Goal: Find specific page/section: Locate a particular part of the current website

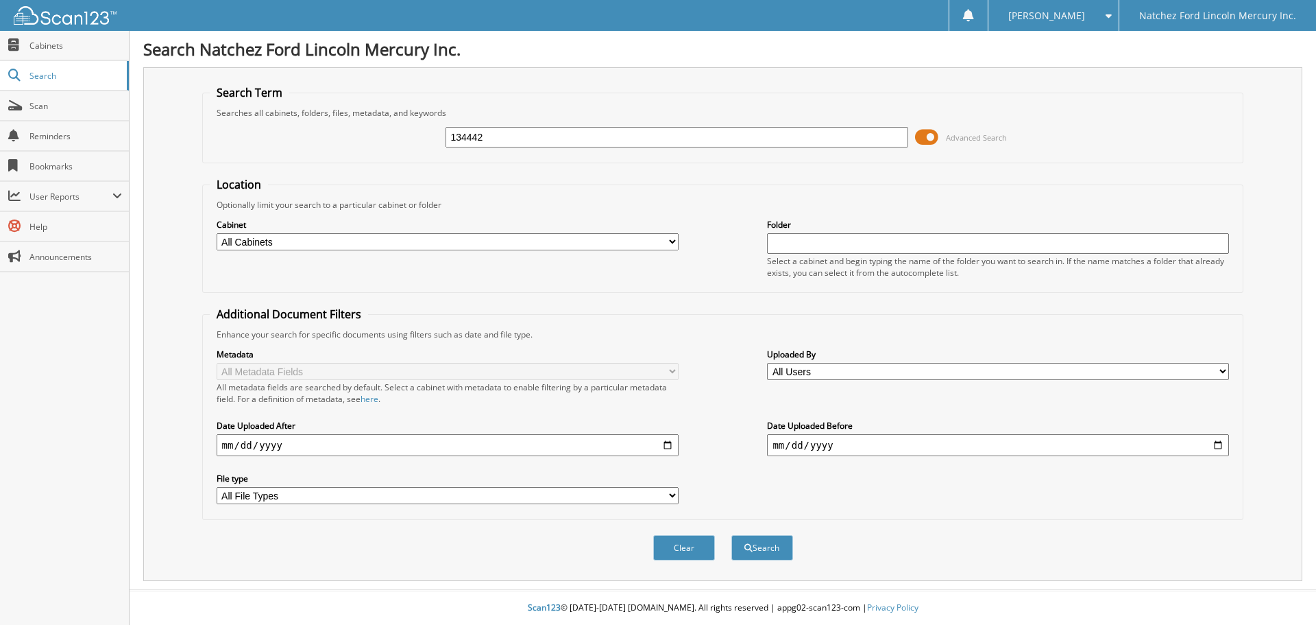
type input "134442"
click at [449, 245] on select "All Cabinets ACCOUNTS PAYABLE ACCOUNTS RECEIVABLE CAR DEALS CLOSED BODY SHOP EM…" at bounding box center [448, 241] width 462 height 17
select select "2270"
click at [217, 233] on select "All Cabinets ACCOUNTS PAYABLE ACCOUNTS RECEIVABLE CAR DEALS CLOSED BODY SHOP EM…" at bounding box center [448, 241] width 462 height 17
click at [774, 550] on button "Search" at bounding box center [763, 547] width 62 height 25
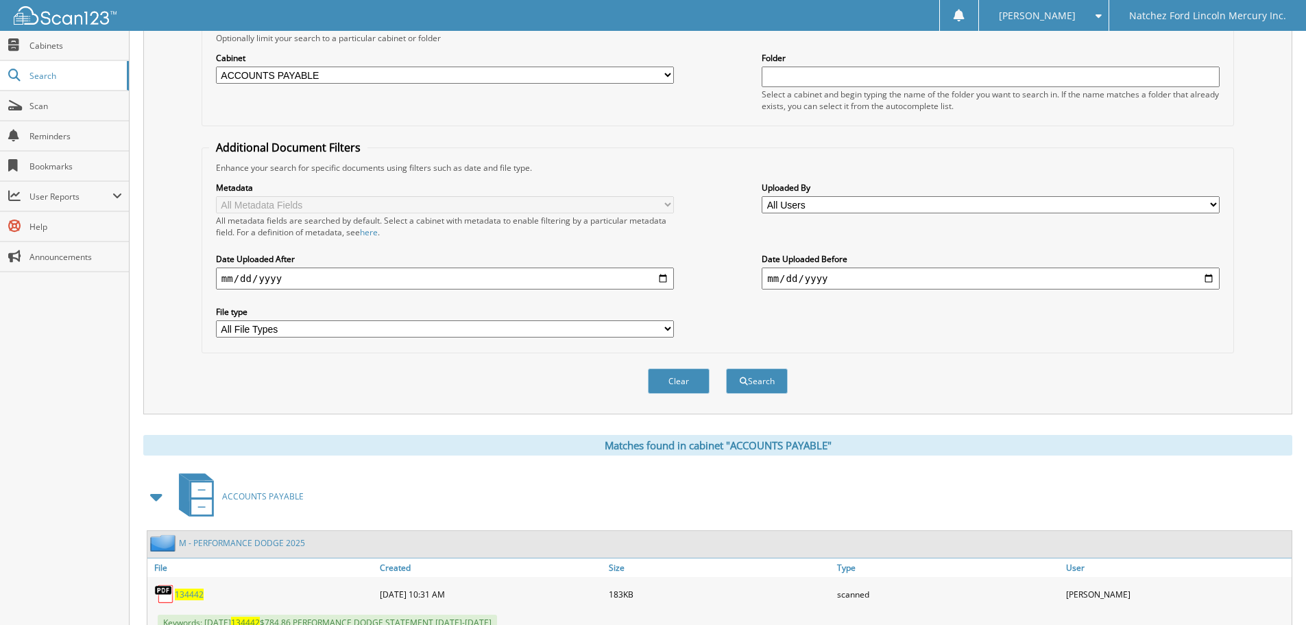
scroll to position [218, 0]
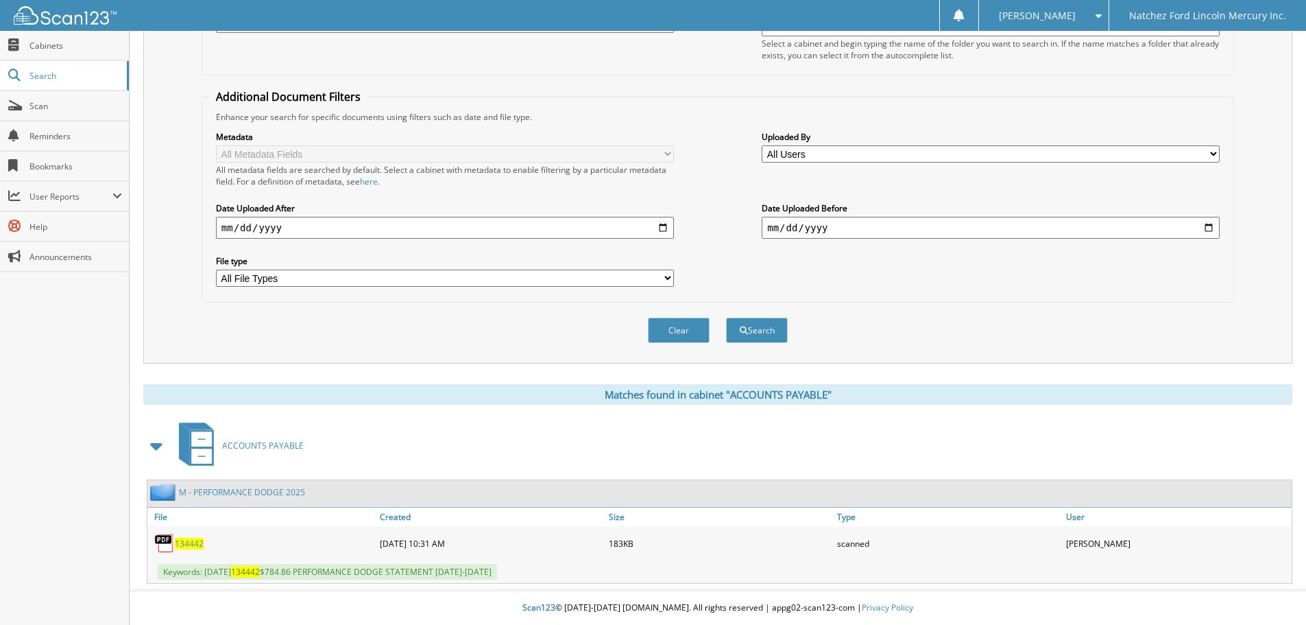
click at [254, 505] on div "M - PERFORMANCE DODGE 2025" at bounding box center [719, 493] width 1144 height 27
click at [252, 492] on link "M - PERFORMANCE DODGE 2025" at bounding box center [242, 492] width 126 height 12
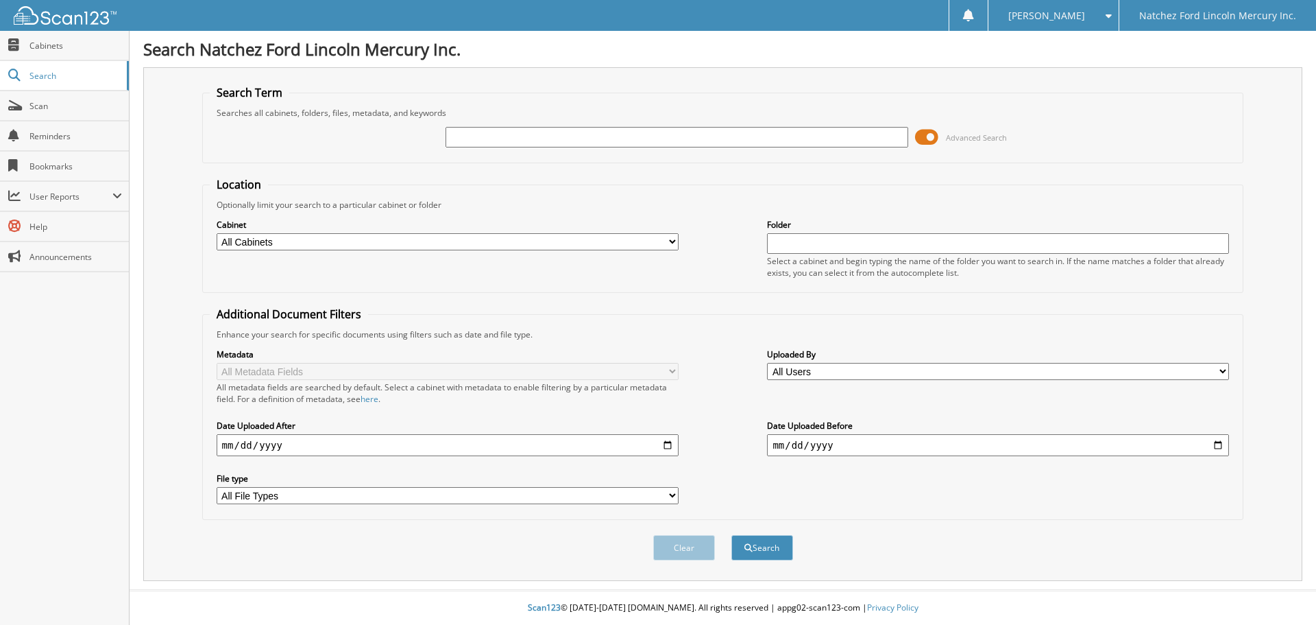
click at [357, 241] on select "All Cabinets ACCOUNTS PAYABLE ACCOUNTS RECEIVABLE CAR DEALS CLOSED BODY SHOP EM…" at bounding box center [448, 241] width 462 height 17
select select "2270"
click at [217, 233] on select "All Cabinets ACCOUNTS PAYABLE ACCOUNTS RECEIVABLE CAR DEALS CLOSED BODY SHOP EM…" at bounding box center [448, 241] width 462 height 17
click at [489, 140] on input "text" at bounding box center [677, 137] width 462 height 21
type input "6061395"
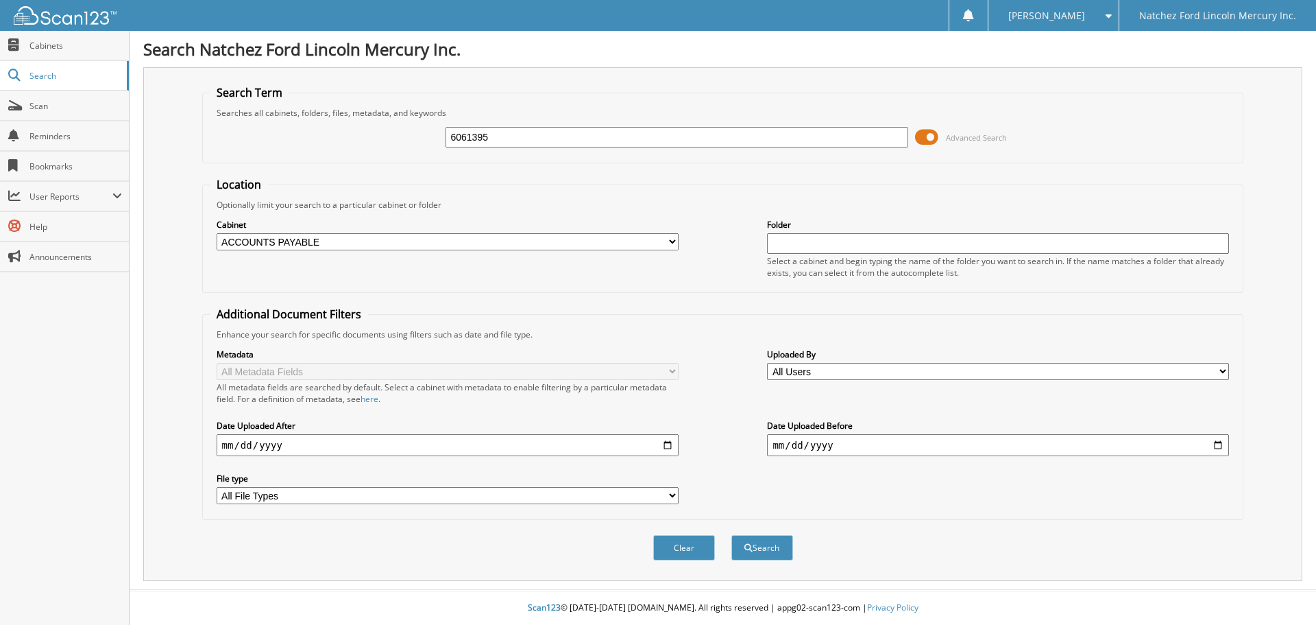
click at [732, 535] on button "Search" at bounding box center [763, 547] width 62 height 25
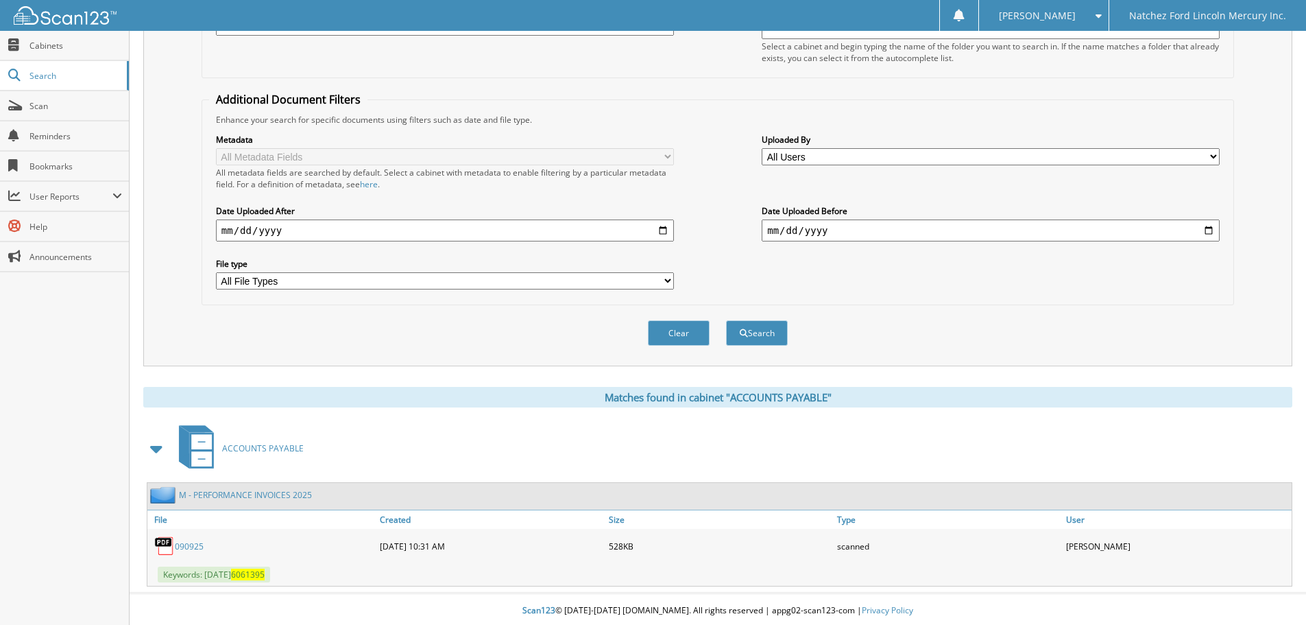
scroll to position [218, 0]
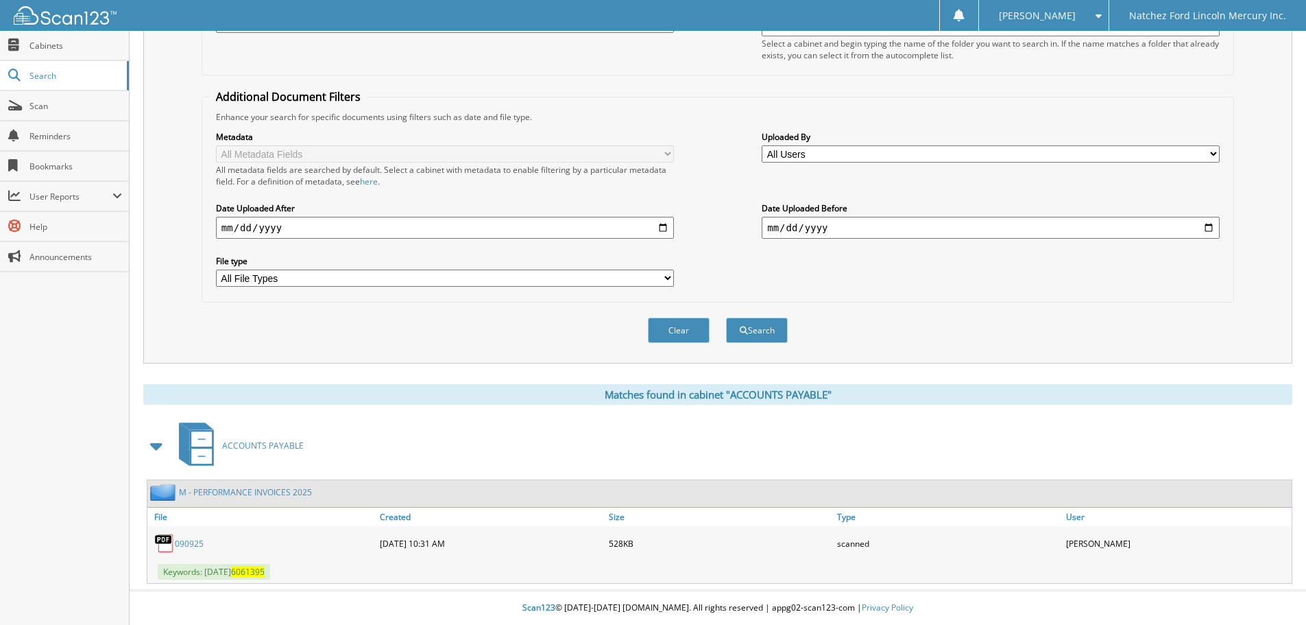
click at [192, 542] on link "090925" at bounding box center [189, 544] width 29 height 12
click at [238, 491] on link "M - PERFORMANCE INVOICES 2025" at bounding box center [245, 492] width 133 height 12
